Goal: Task Accomplishment & Management: Manage account settings

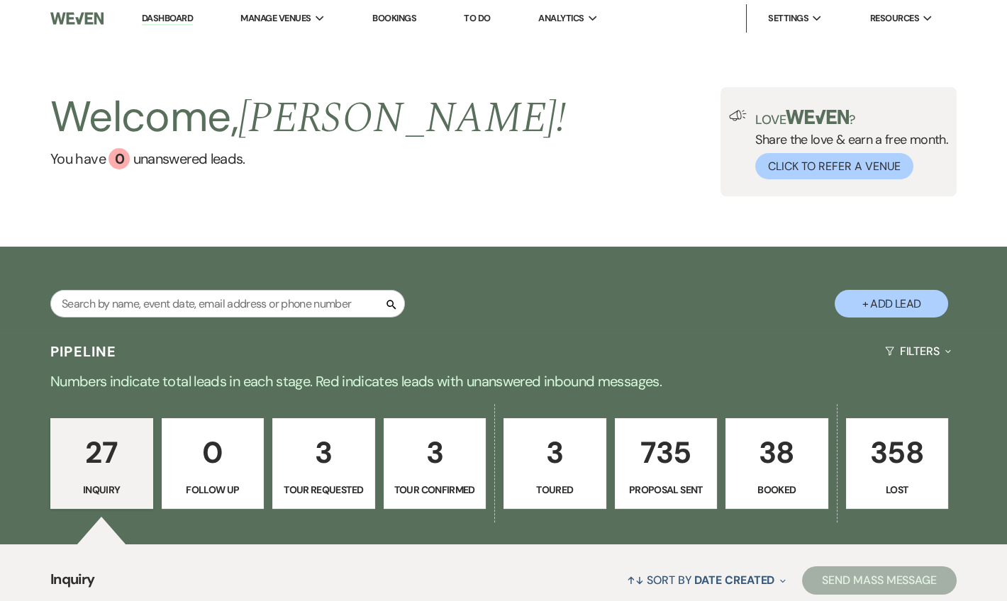
click at [174, 28] on li "Dashboard" at bounding box center [167, 18] width 65 height 28
click at [155, 21] on link "Dashboard" at bounding box center [167, 18] width 51 height 13
click at [177, 19] on link "Dashboard" at bounding box center [167, 18] width 51 height 13
